Goal: Information Seeking & Learning: Learn about a topic

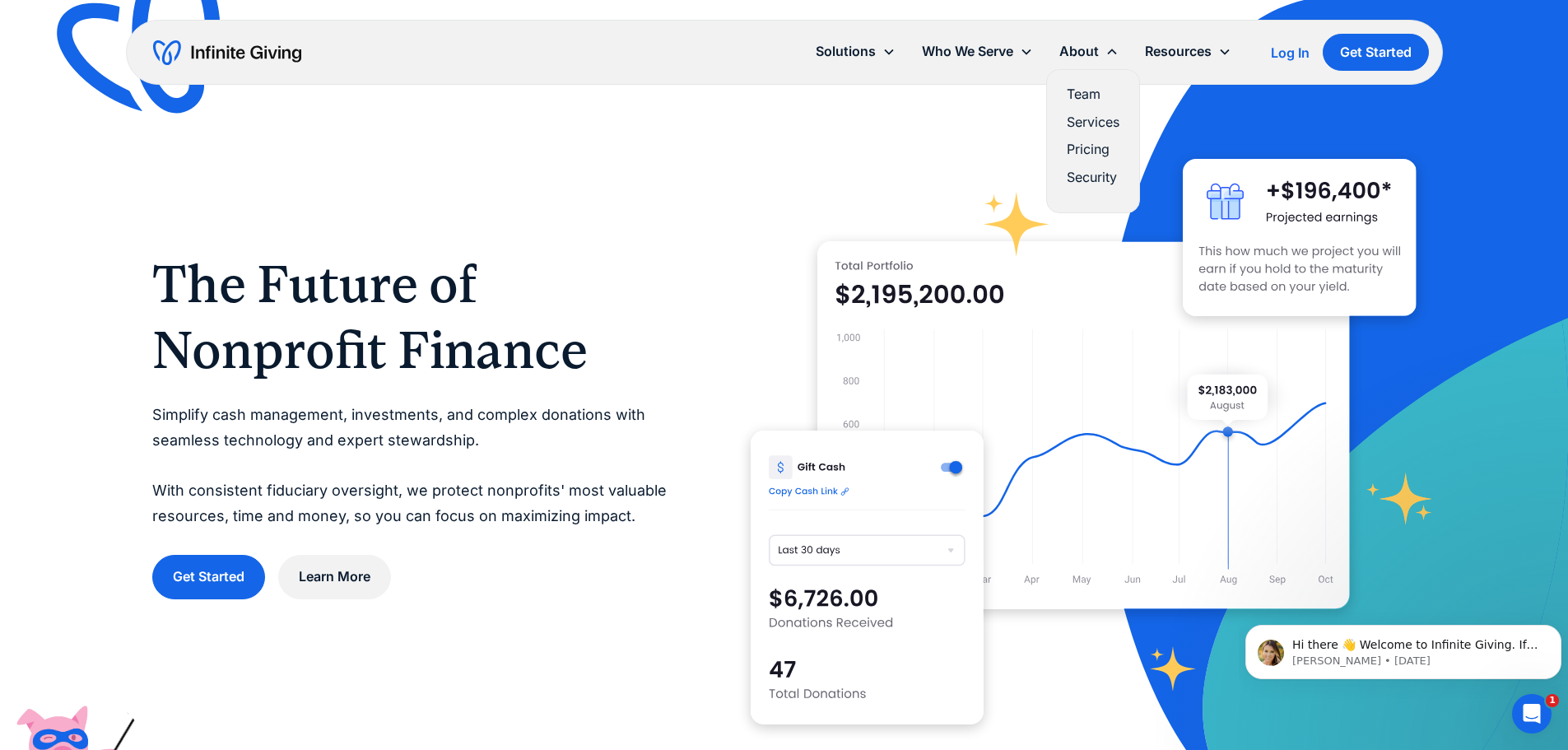
click at [1078, 86] on link "Team" at bounding box center [1093, 94] width 53 height 22
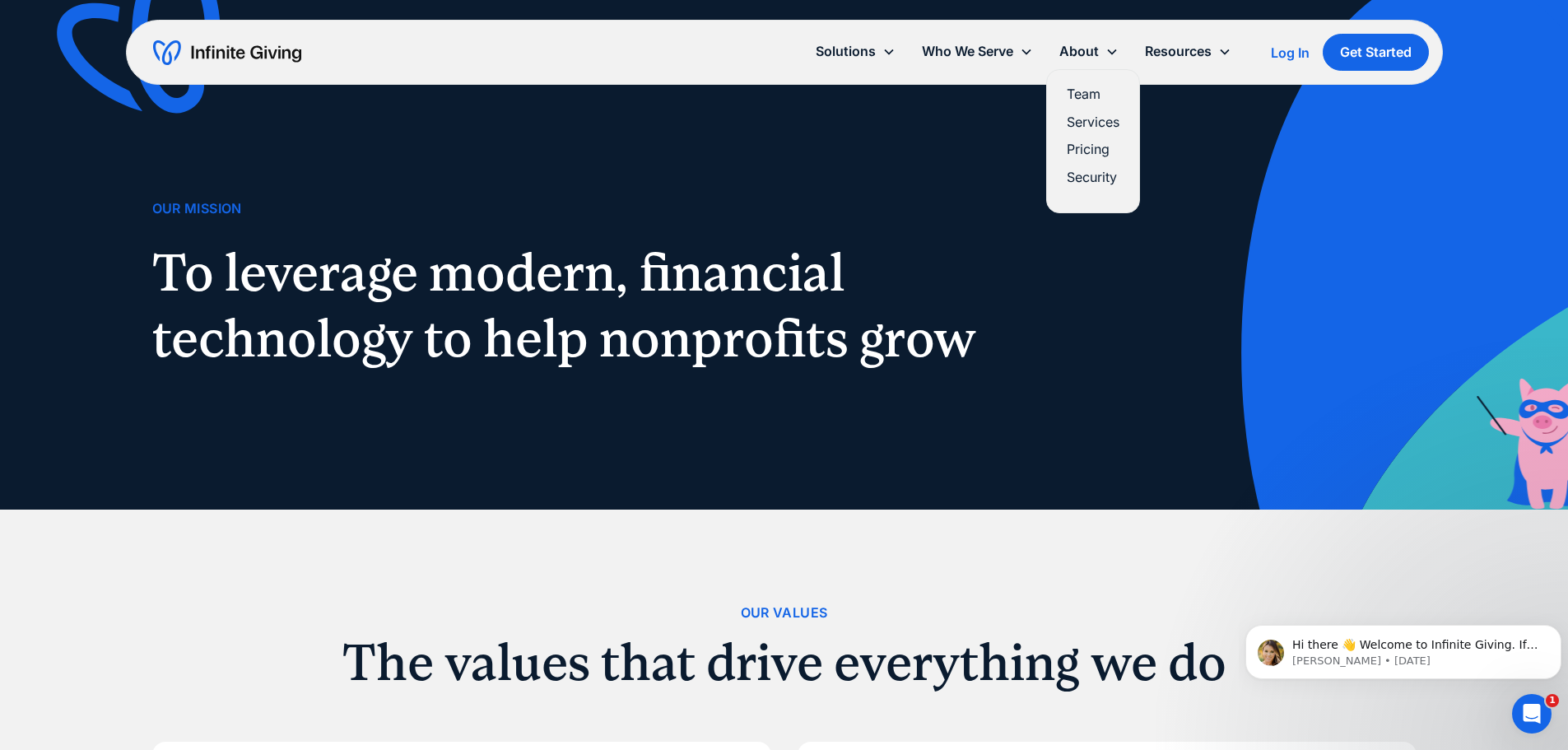
click at [1098, 91] on link "Team" at bounding box center [1093, 94] width 53 height 22
click at [1101, 115] on link "Services" at bounding box center [1093, 122] width 53 height 22
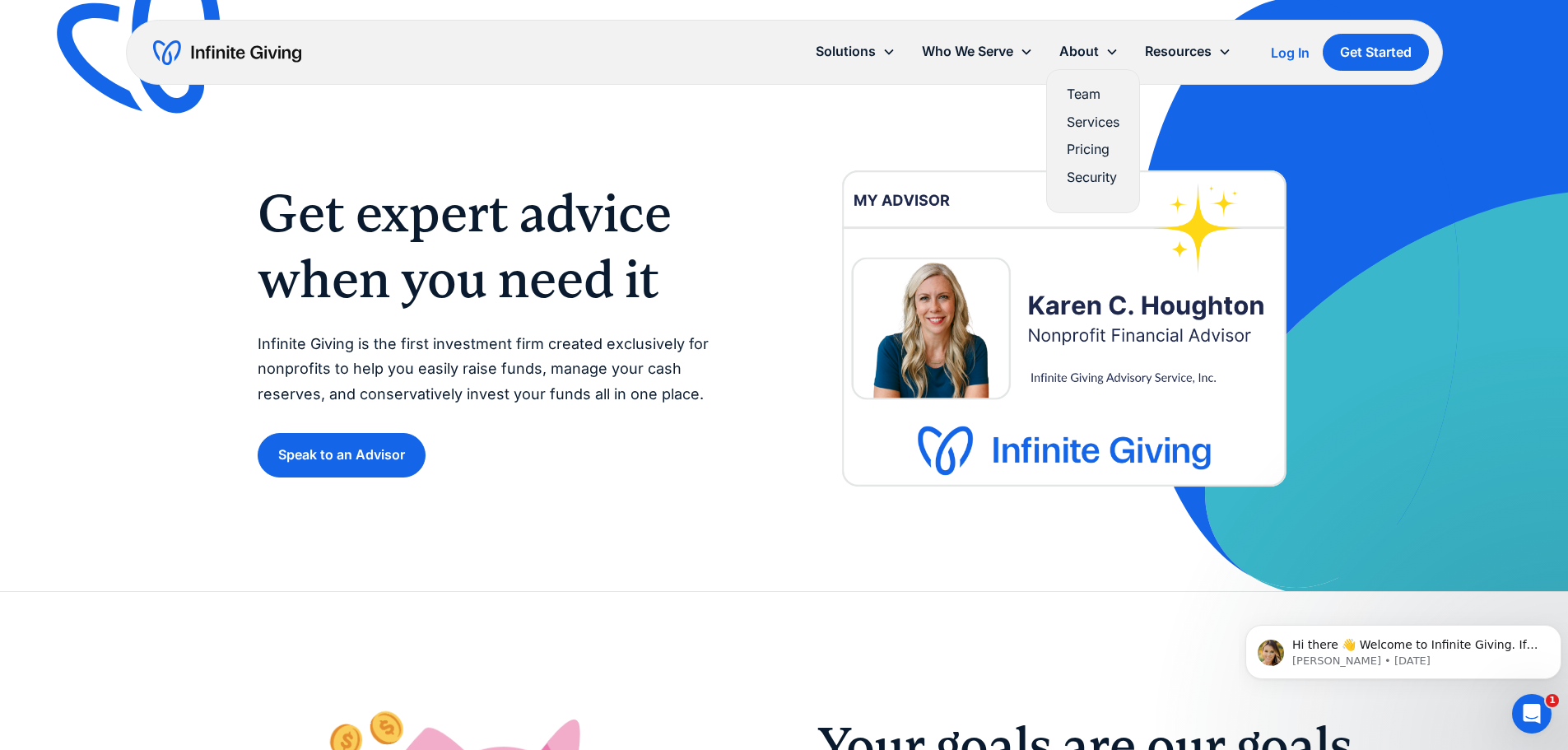
click at [1082, 148] on link "Pricing" at bounding box center [1093, 149] width 53 height 22
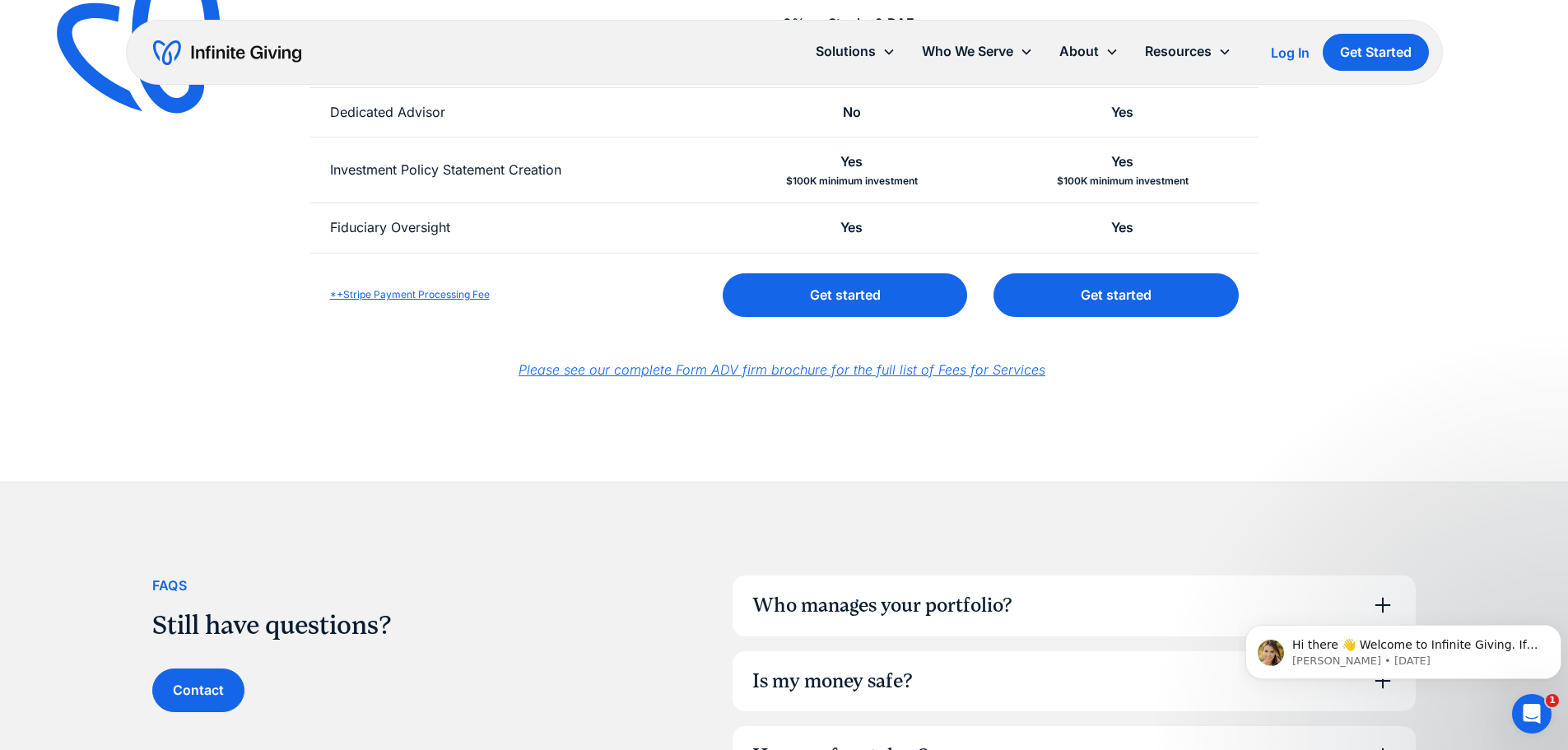
scroll to position [905, 0]
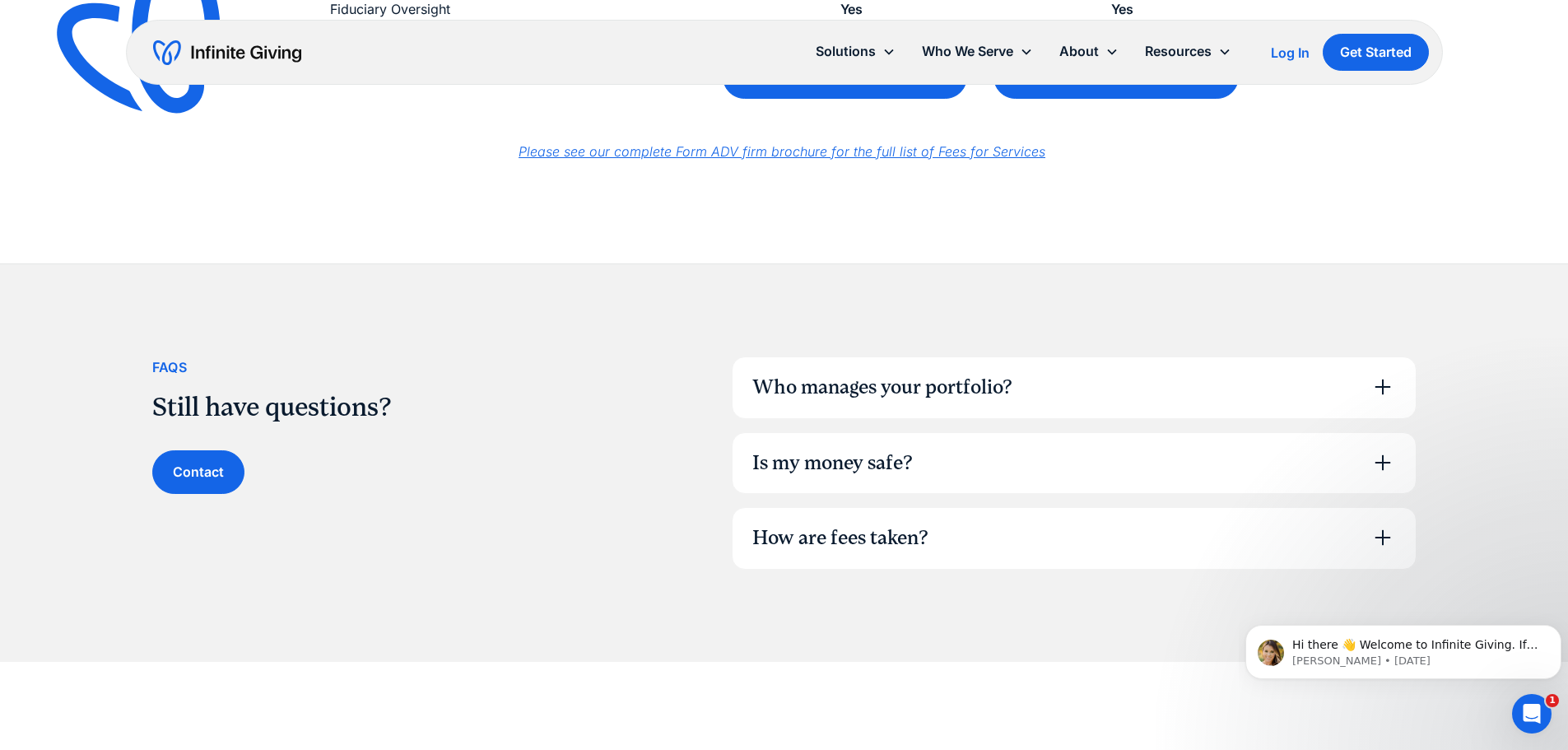
click at [1388, 465] on icon at bounding box center [1382, 462] width 26 height 26
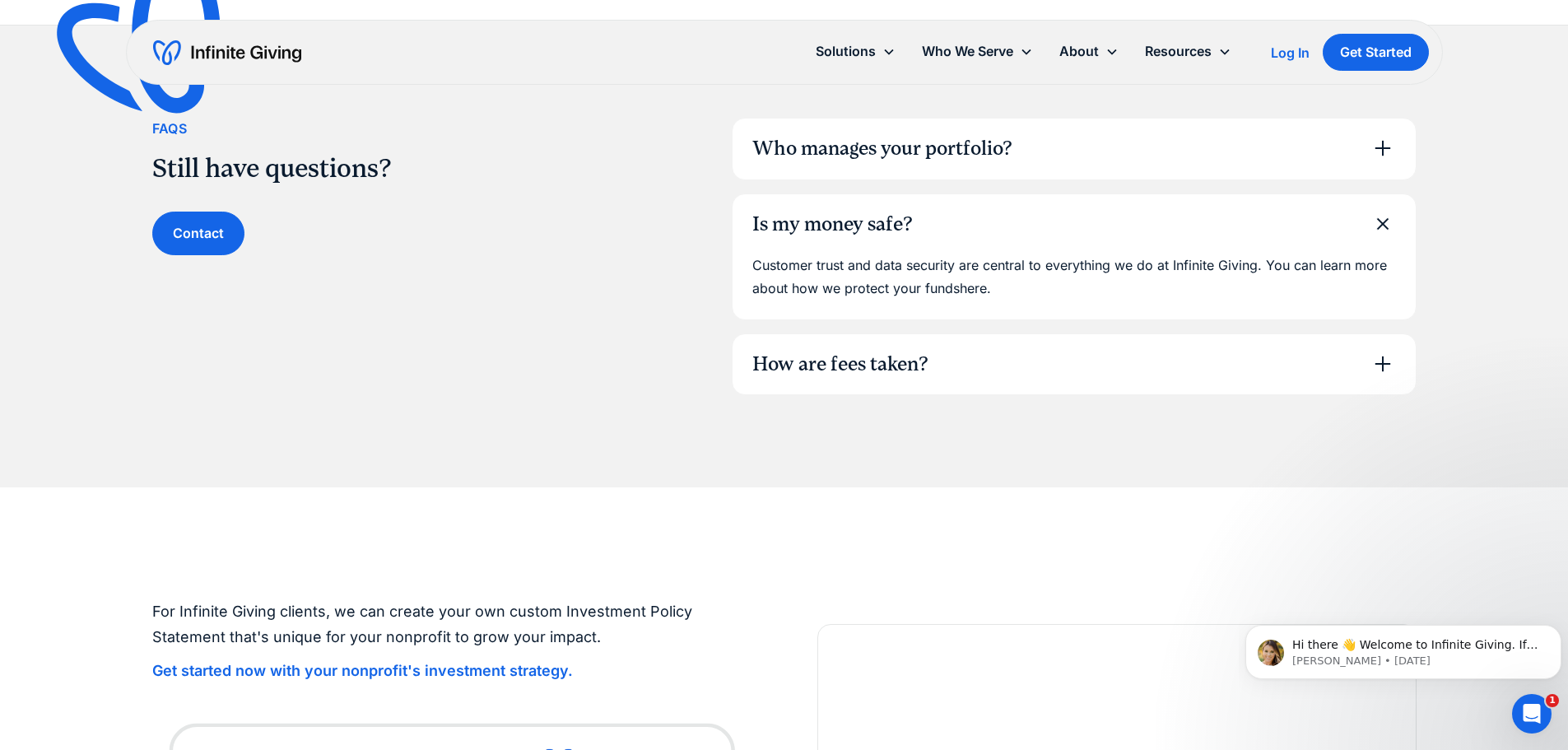
scroll to position [1152, 0]
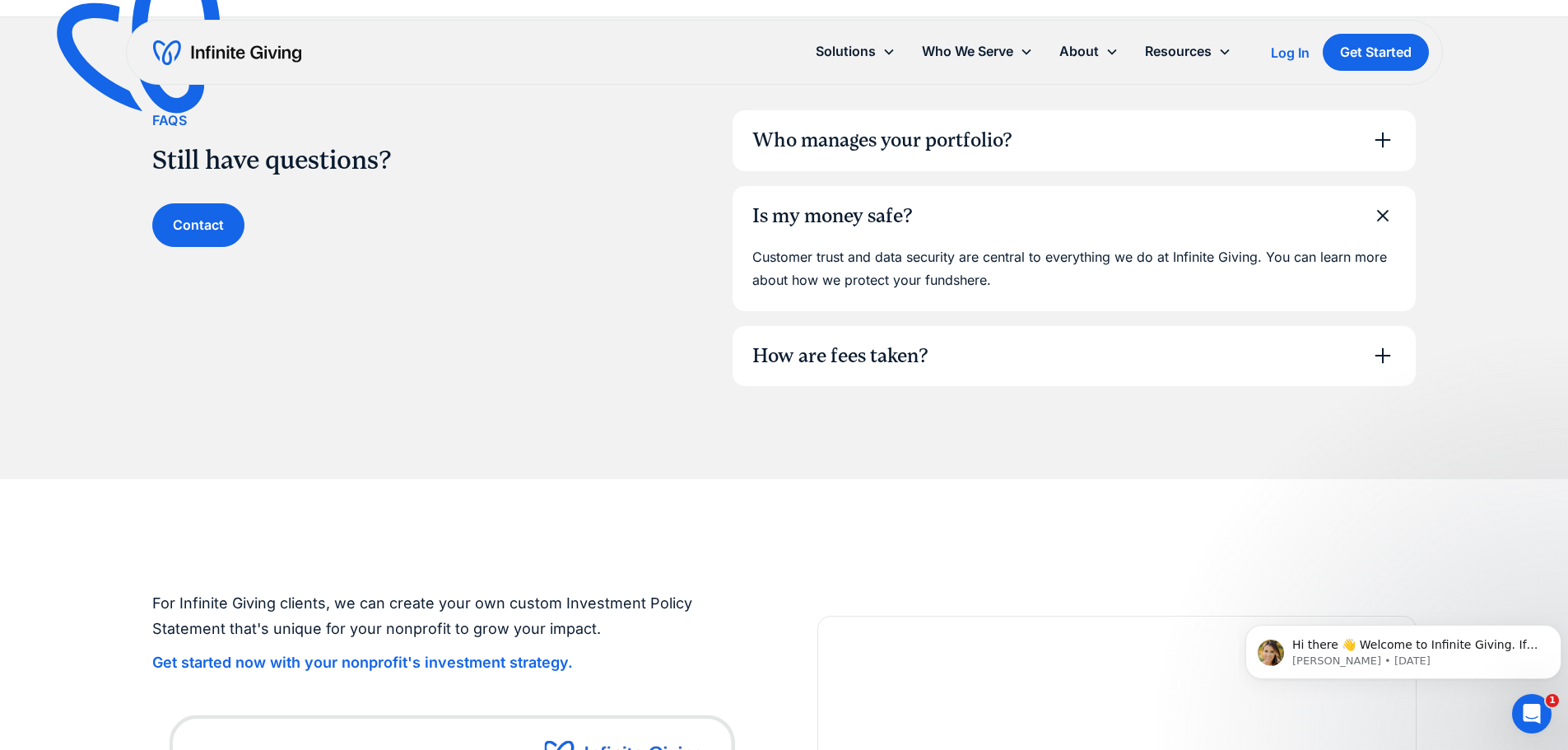
click at [1384, 360] on icon at bounding box center [1382, 355] width 26 height 26
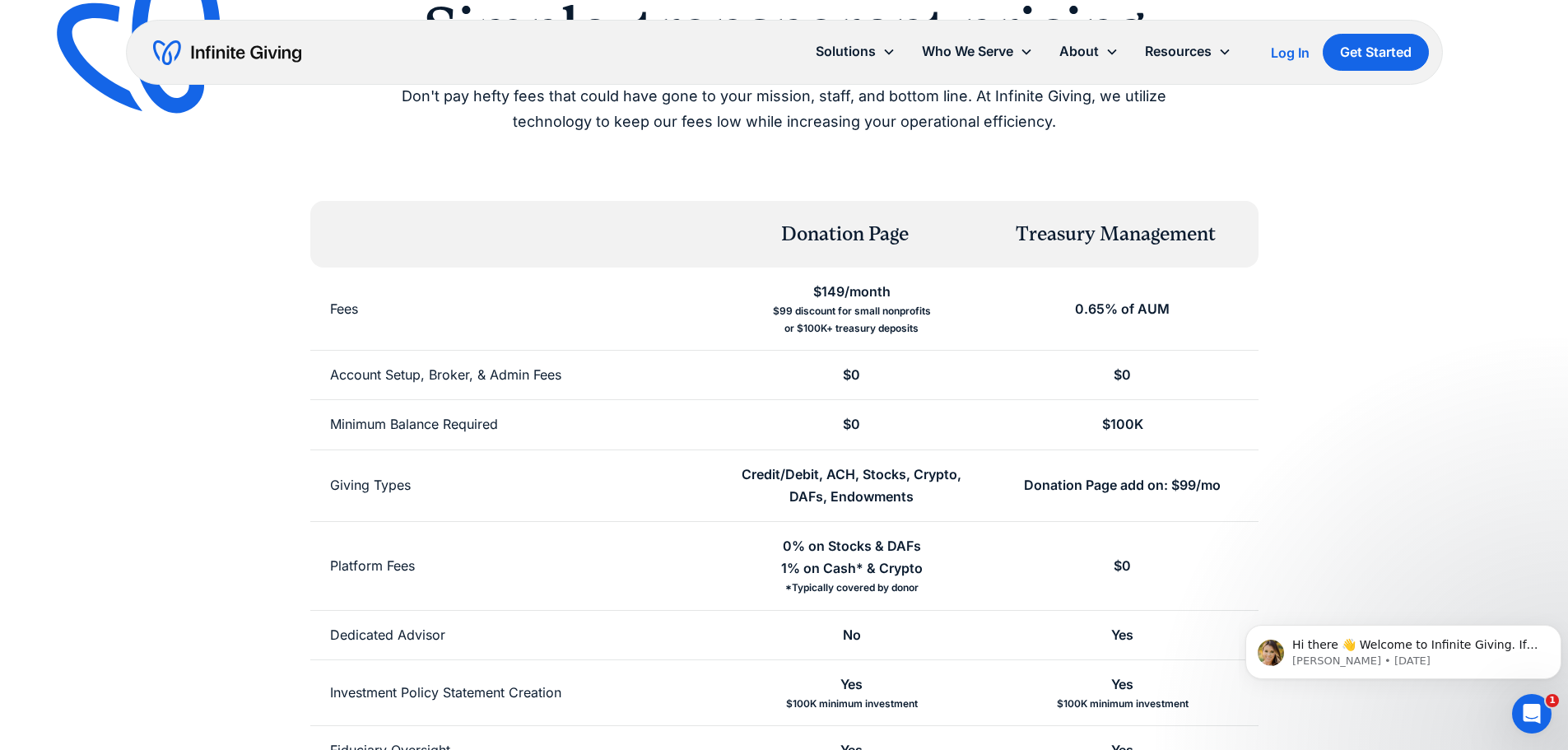
scroll to position [0, 0]
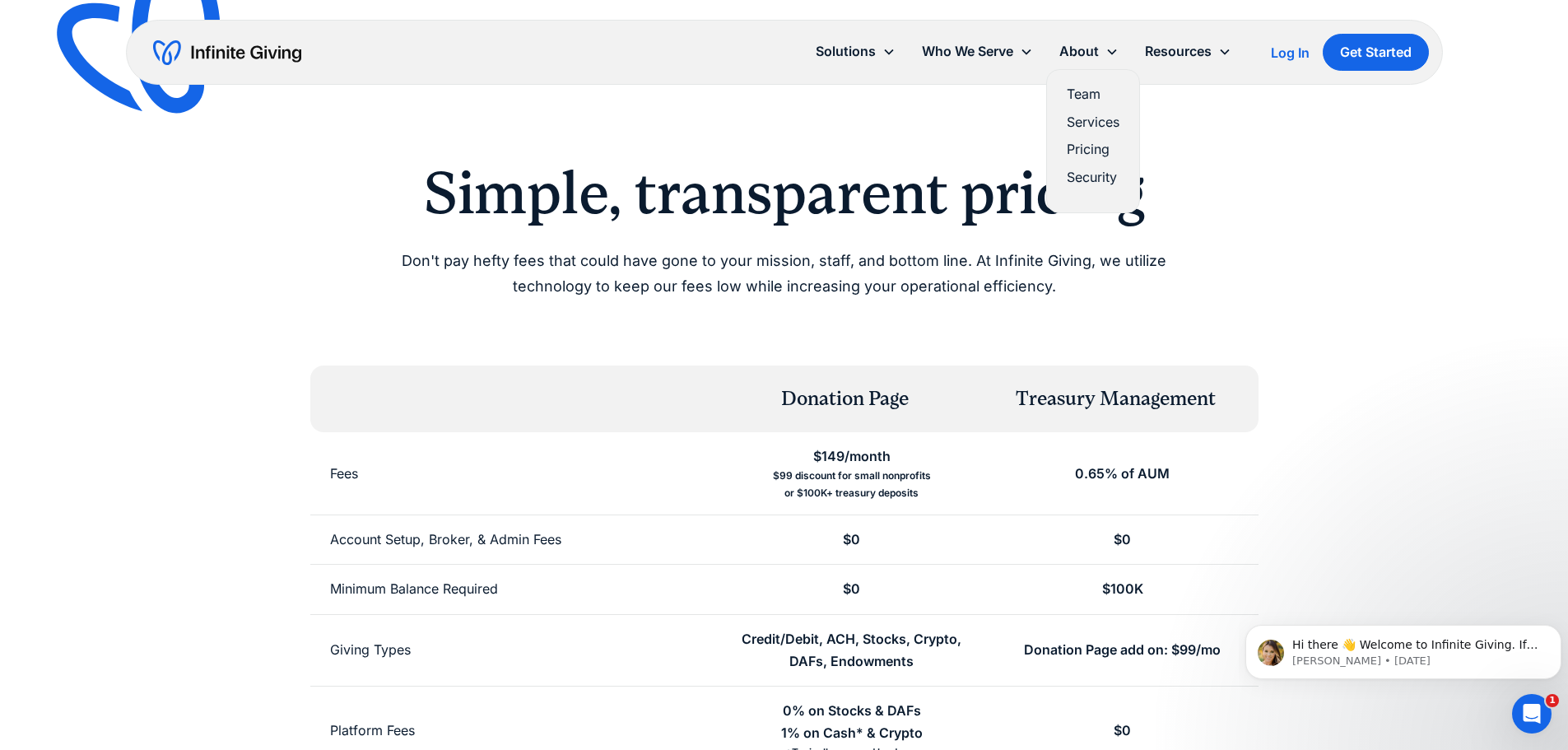
click at [1102, 180] on link "Security" at bounding box center [1093, 178] width 53 height 22
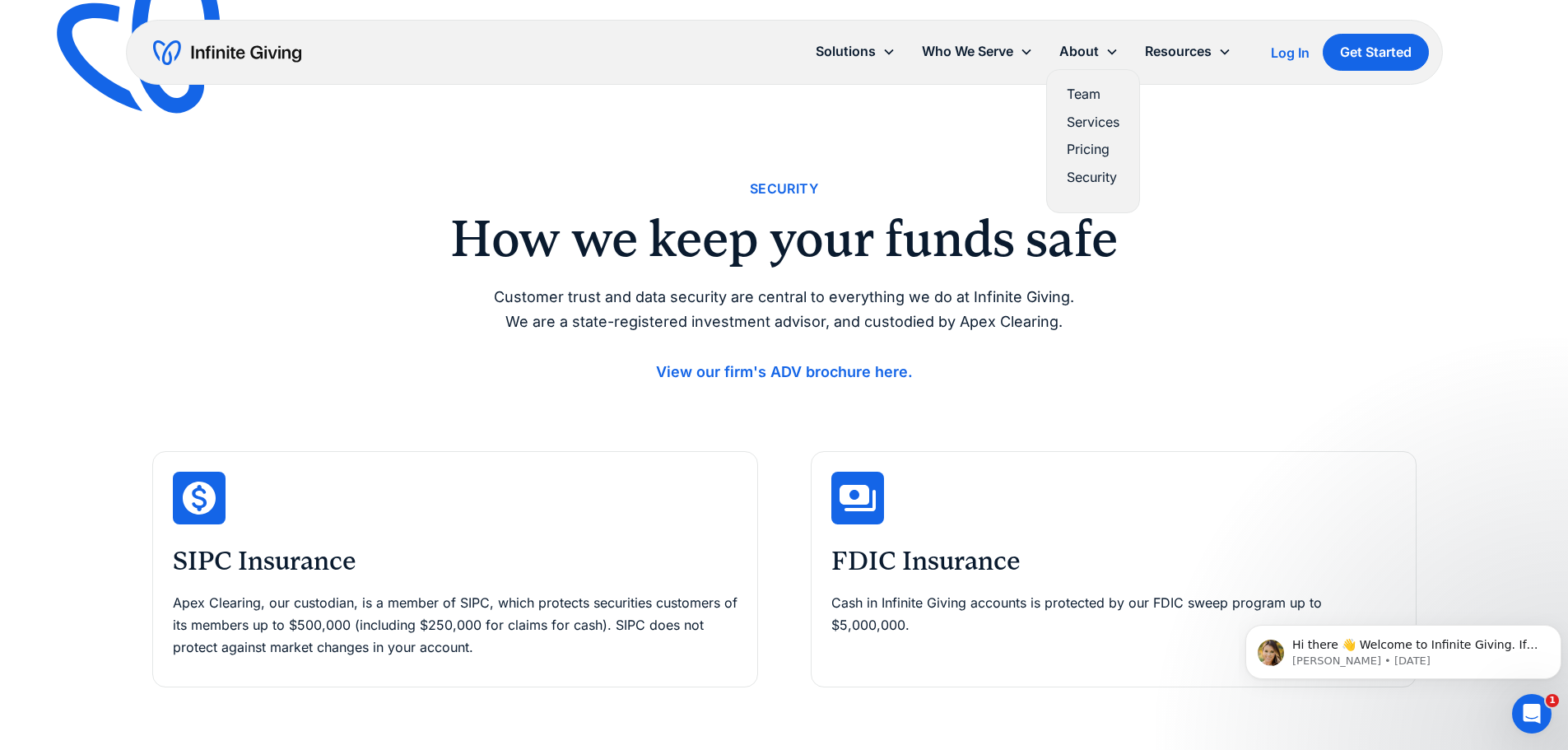
click at [1085, 151] on link "Pricing" at bounding box center [1093, 149] width 53 height 22
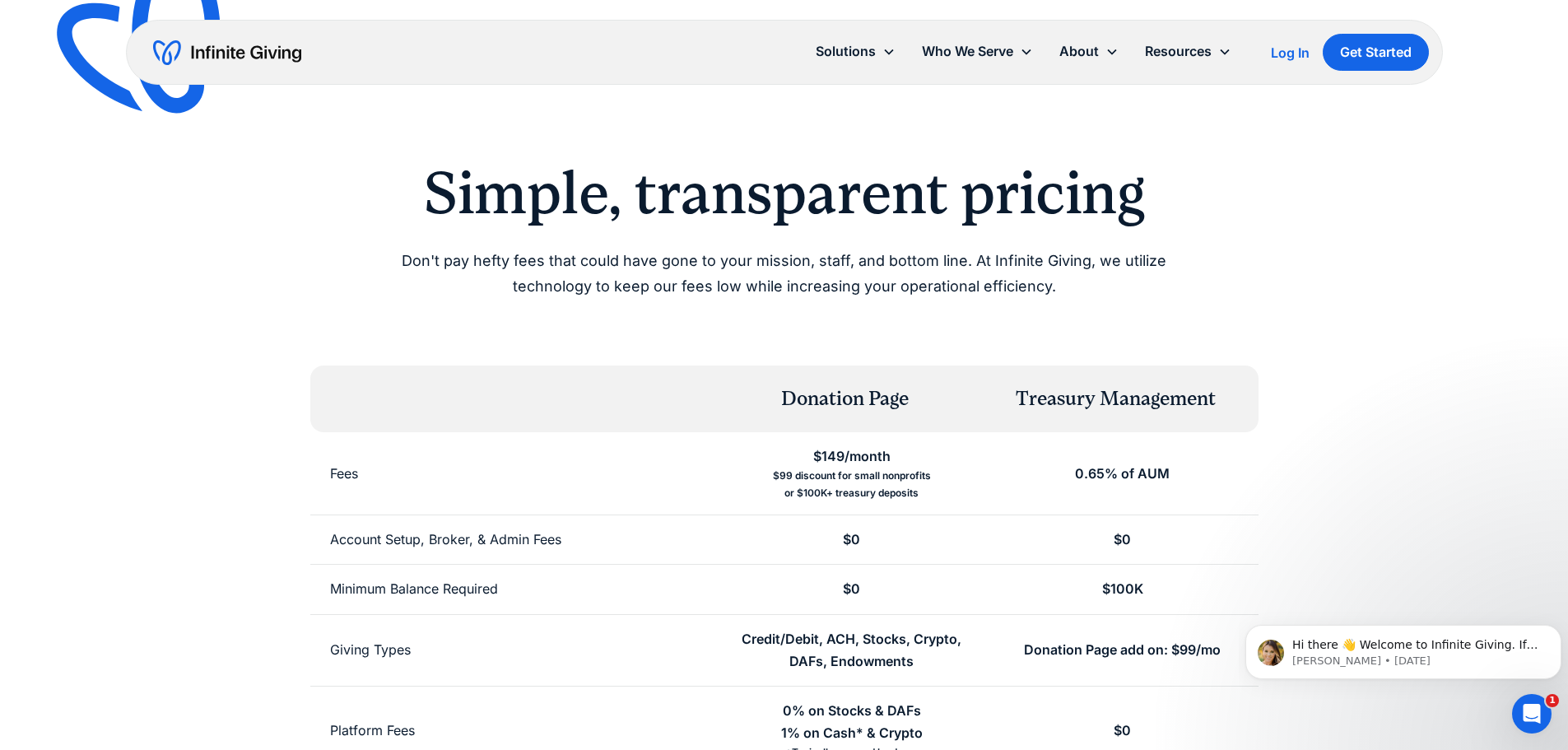
click at [1290, 256] on div "Simple, transparent pricing Don't pay hefty fees that could have gone to your m…" at bounding box center [784, 229] width 1264 height 142
